Goal: Task Accomplishment & Management: Manage account settings

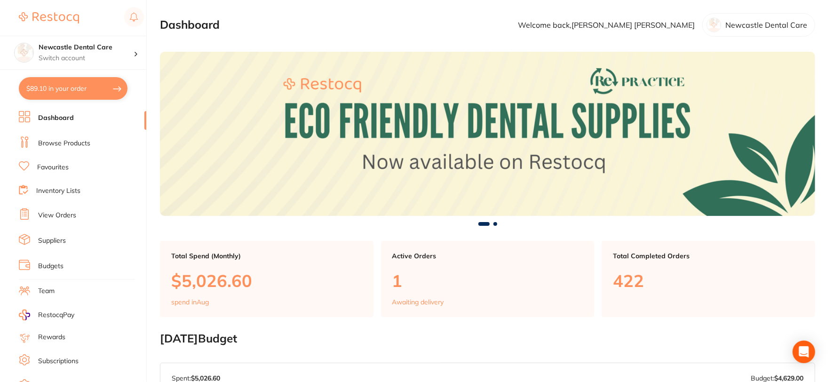
click at [59, 263] on link "Budgets" at bounding box center [50, 266] width 25 height 9
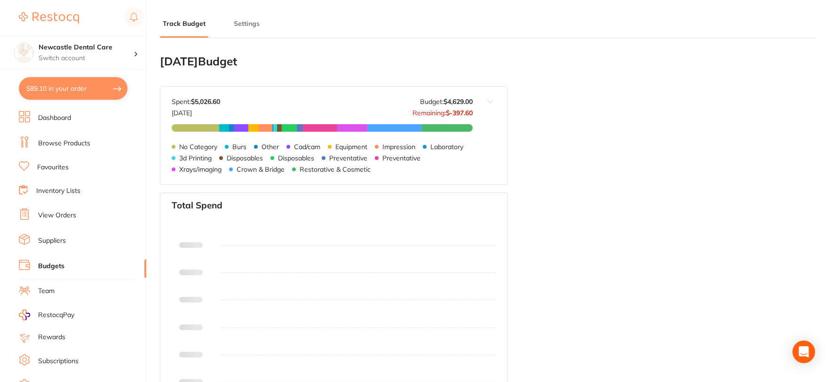
type input "5,380"
type input "4,629"
type input "5.0"
type input "92,580"
type input "4,629"
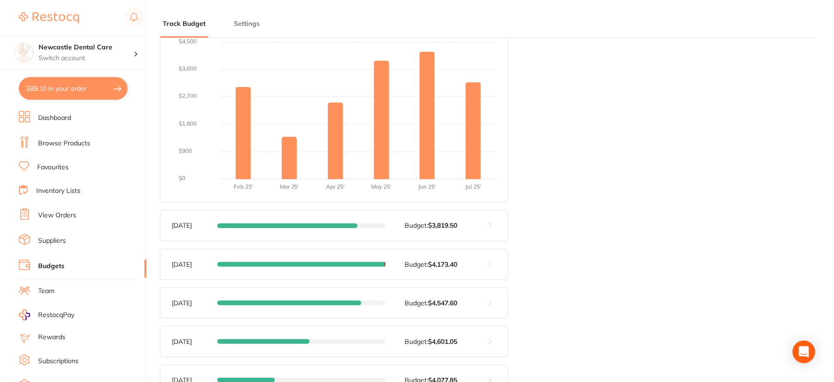
scroll to position [209, 0]
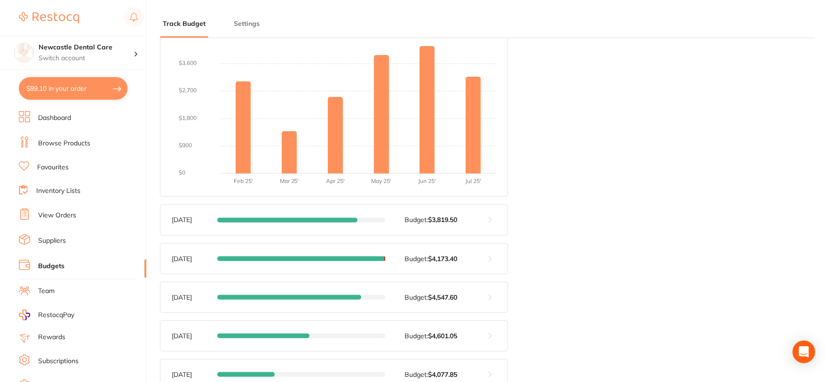
click at [235, 24] on button "Settings" at bounding box center [247, 23] width 32 height 9
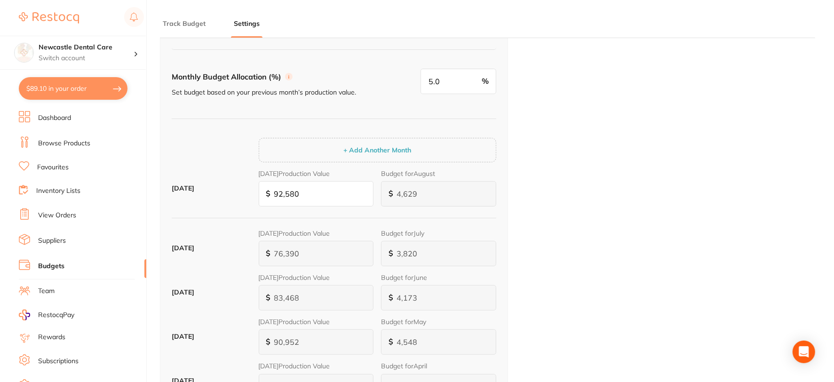
scroll to position [0, 0]
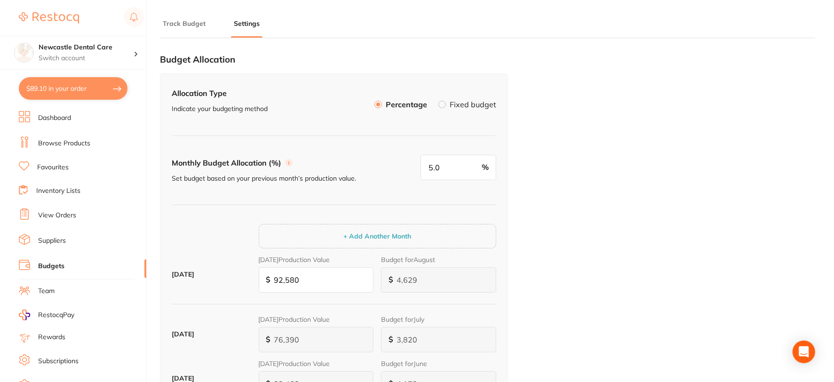
click at [74, 139] on link "Browse Products" at bounding box center [64, 143] width 52 height 9
